Goal: Task Accomplishment & Management: Use online tool/utility

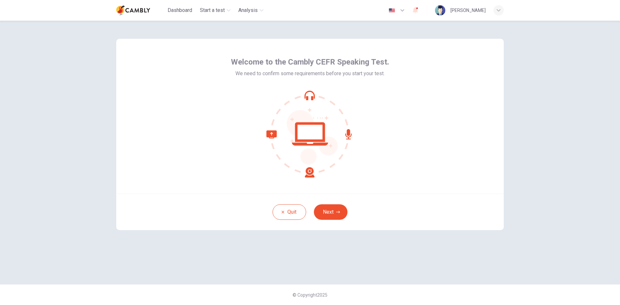
click at [336, 214] on button "Next" at bounding box center [331, 211] width 34 height 15
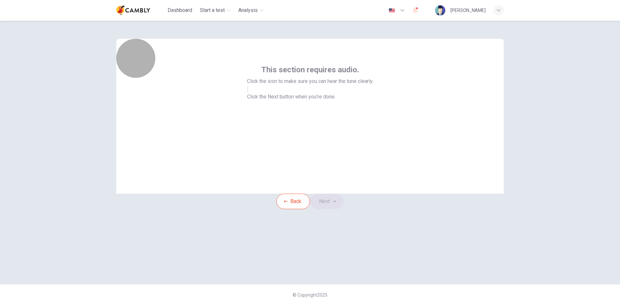
click at [248, 92] on button "button" at bounding box center [247, 89] width 1 height 6
click at [336, 203] on icon "button" at bounding box center [334, 201] width 4 height 4
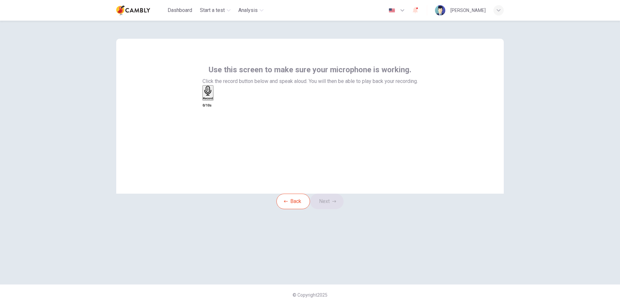
click at [213, 100] on h6 "Record" at bounding box center [208, 98] width 10 height 3
click at [329, 209] on button "Next" at bounding box center [327, 201] width 34 height 15
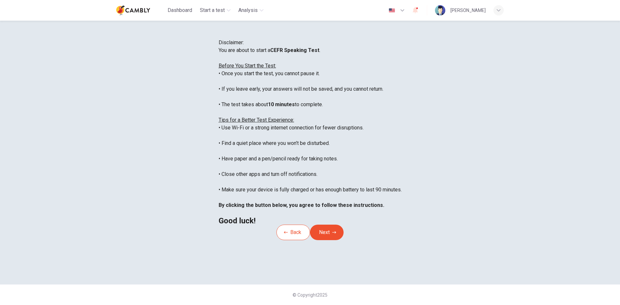
scroll to position [54, 0]
click at [328, 240] on button "Next" at bounding box center [327, 232] width 34 height 15
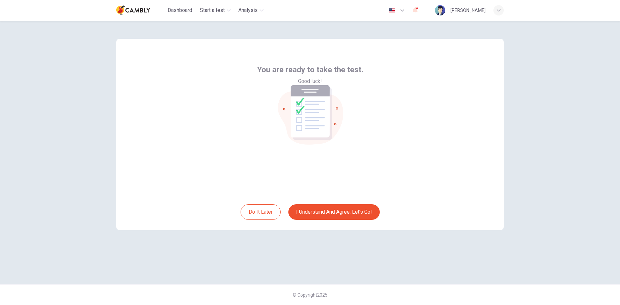
scroll to position [0, 0]
click at [348, 215] on button "I understand and agree. Let’s go!" at bounding box center [333, 211] width 91 height 15
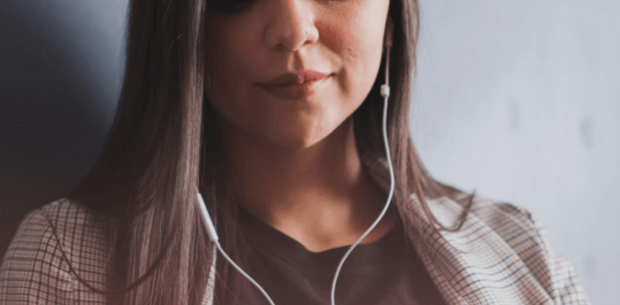
click at [18, 33] on button "Continue" at bounding box center [9, 45] width 18 height 24
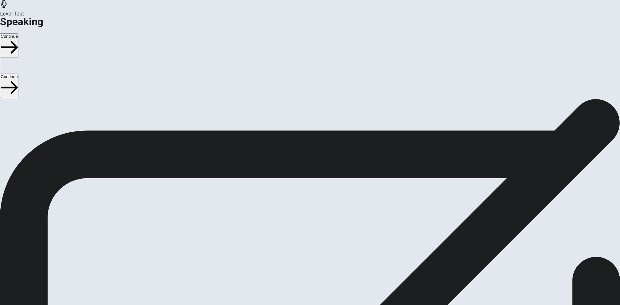
drag, startPoint x: 409, startPoint y: 176, endPoint x: 355, endPoint y: 208, distance: 62.7
click at [355, 208] on div "00:00:01 Stop Recording Your microphone isn't recording anything!" at bounding box center [310, 306] width 620 height 261
click at [309, 233] on icon "Play Audio" at bounding box center [306, 237] width 6 height 8
click at [320, 206] on icon at bounding box center [309, 215] width 19 height 19
click at [320, 206] on div at bounding box center [309, 217] width 19 height 22
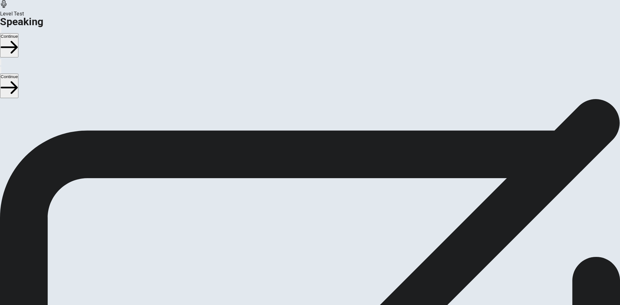
click at [309, 233] on icon "Record Again" at bounding box center [305, 237] width 8 height 8
click at [320, 206] on div at bounding box center [309, 217] width 19 height 22
click at [309, 233] on icon "Play Audio" at bounding box center [306, 237] width 6 height 8
click at [301, 233] on icon "Record Again" at bounding box center [301, 233] width 0 height 0
click at [322, 276] on span "Stop Recording" at bounding box center [310, 283] width 23 height 14
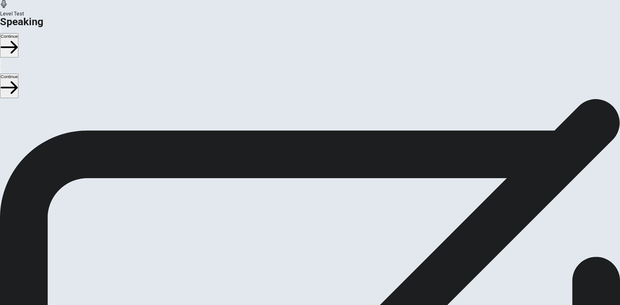
click at [320, 206] on div at bounding box center [309, 217] width 19 height 22
click at [303, 228] on button "Play Audio" at bounding box center [301, 231] width 1 height 6
drag, startPoint x: 451, startPoint y: 9, endPoint x: 445, endPoint y: 1, distance: 9.8
click at [444, 26] on div "Continue" at bounding box center [310, 46] width 620 height 40
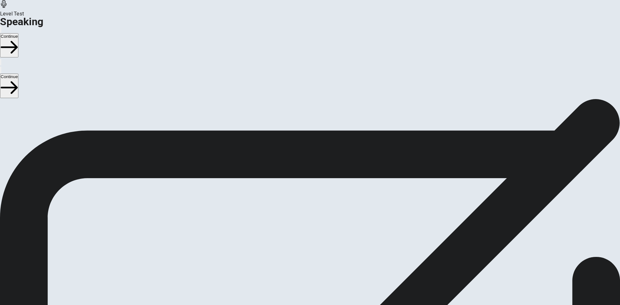
click at [320, 206] on icon at bounding box center [309, 215] width 19 height 19
click at [303, 228] on button "Play Audio" at bounding box center [301, 231] width 1 height 6
click at [18, 33] on button "Continue" at bounding box center [9, 45] width 18 height 24
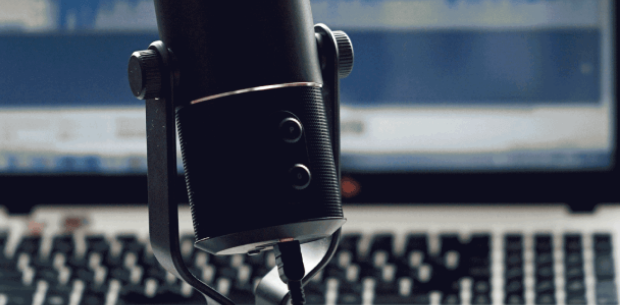
scroll to position [32, 0]
click at [18, 33] on button "Continue" at bounding box center [9, 45] width 18 height 24
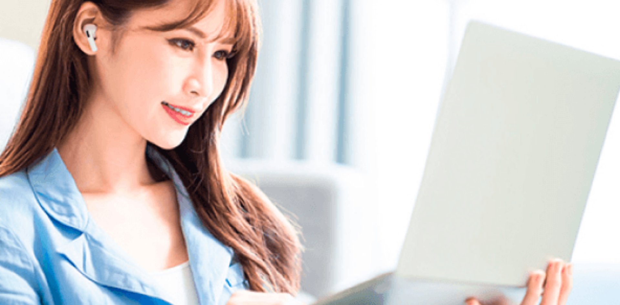
scroll to position [0, 0]
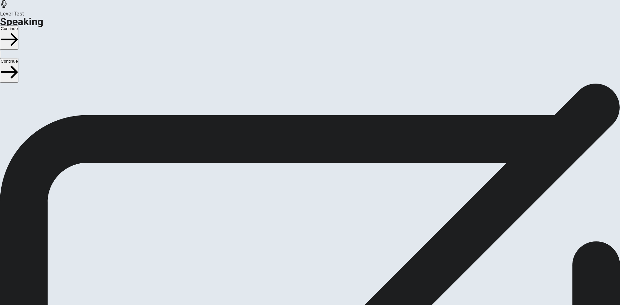
click at [18, 26] on button "Continue" at bounding box center [9, 38] width 18 height 24
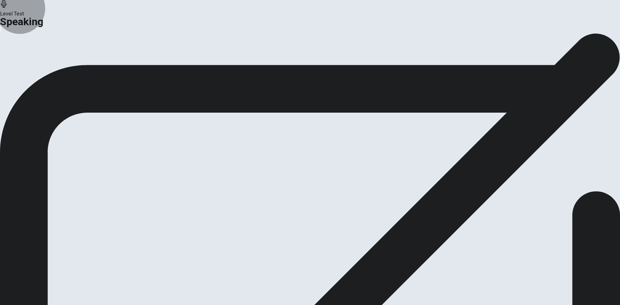
click at [51, 81] on button "Continue" at bounding box center [38, 76] width 26 height 9
